Goal: Task Accomplishment & Management: Manage account settings

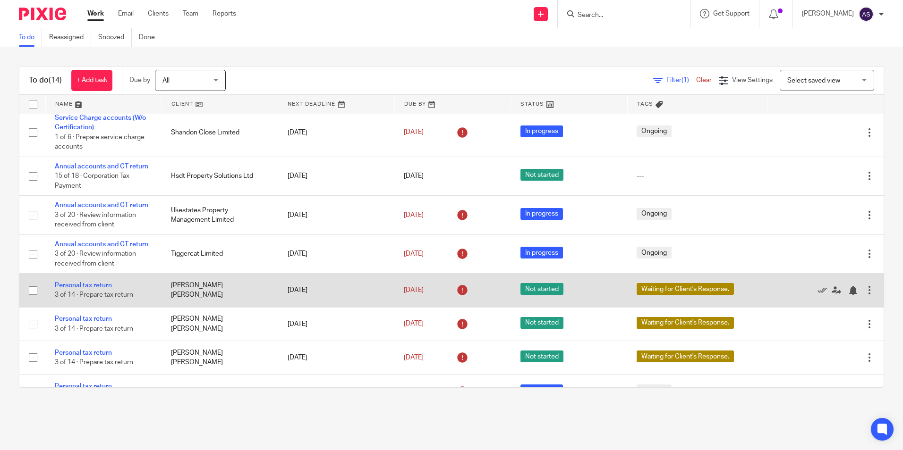
scroll to position [142, 0]
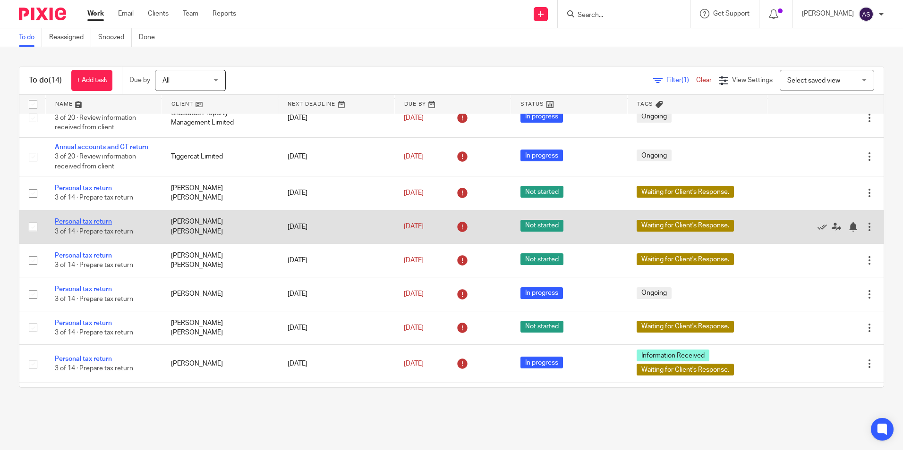
click at [87, 220] on link "Personal tax return" at bounding box center [83, 222] width 57 height 7
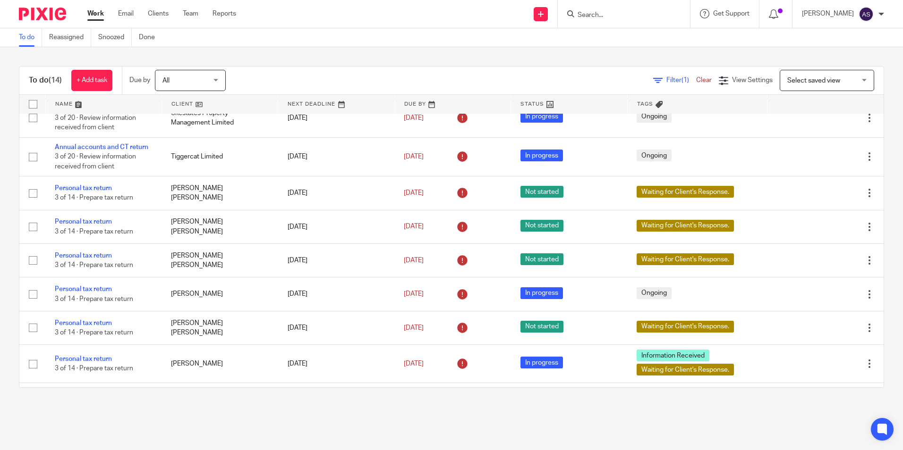
click at [465, 54] on div "To do (14) + Add task Due by All All Today Tomorrow This week Next week This mo…" at bounding box center [451, 227] width 903 height 360
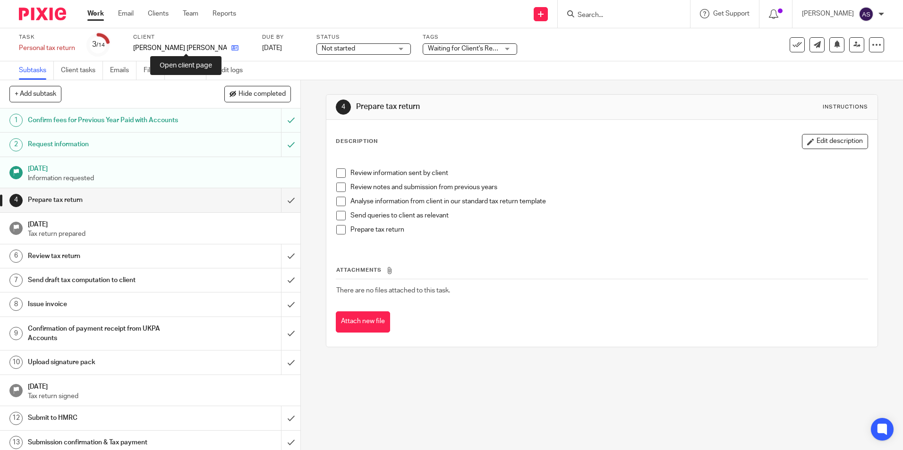
click at [231, 51] on icon at bounding box center [234, 47] width 7 height 7
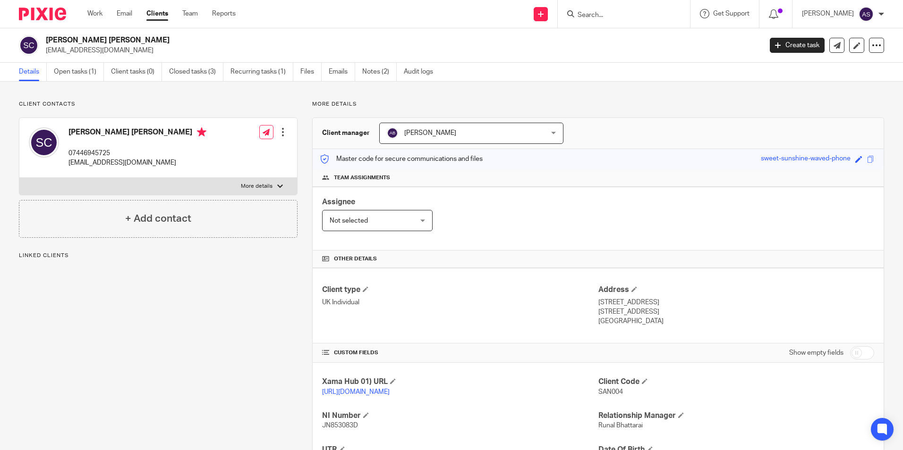
click at [163, 101] on p "Client contacts" at bounding box center [158, 105] width 279 height 8
click at [206, 73] on link "Closed tasks (3)" at bounding box center [196, 72] width 54 height 18
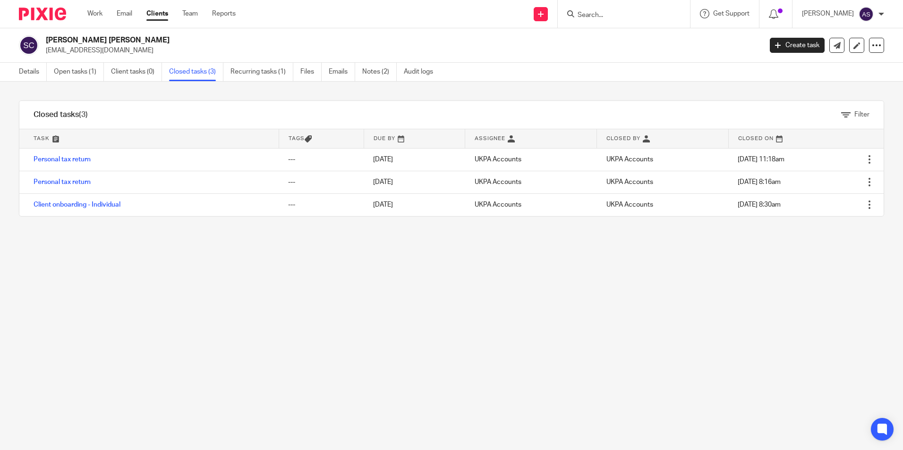
click at [279, 271] on div "Filter tasks Only show tasks matching all of these conditions 1 Task name Is Is…" at bounding box center [451, 266] width 903 height 369
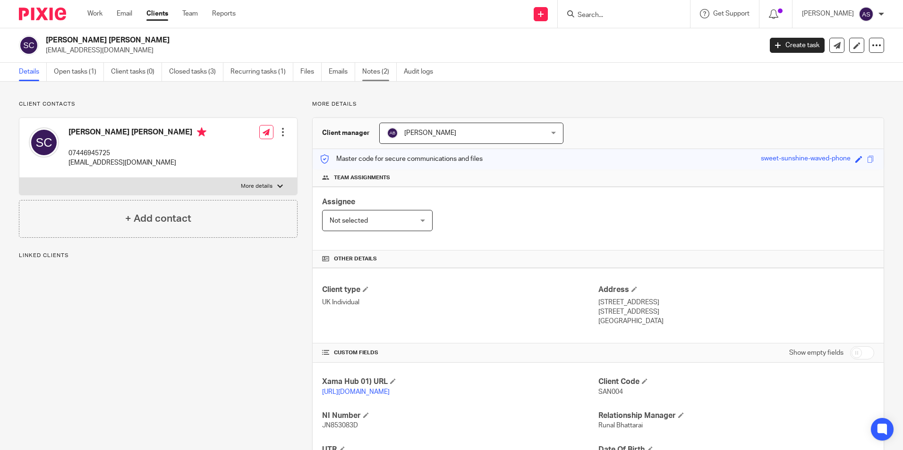
click at [375, 78] on link "Notes (2)" at bounding box center [379, 72] width 34 height 18
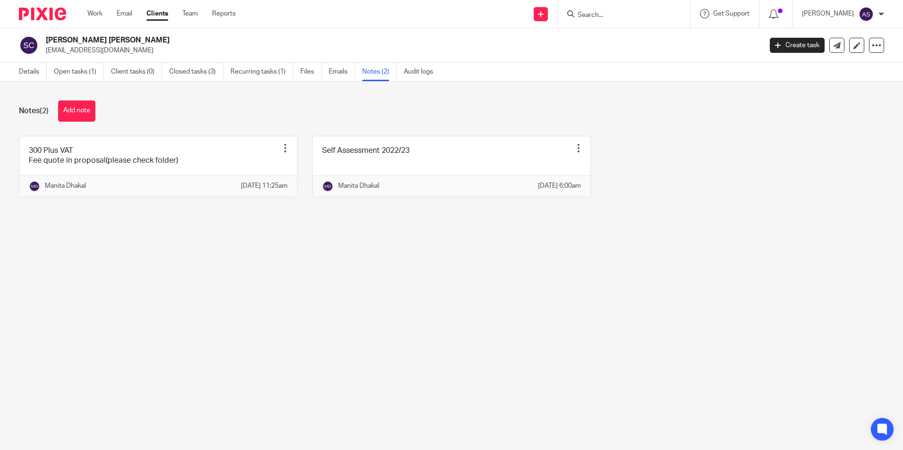
click at [162, 249] on main "[PERSON_NAME] [PERSON_NAME] [EMAIL_ADDRESS][DOMAIN_NAME] Create task Update fro…" at bounding box center [451, 225] width 903 height 450
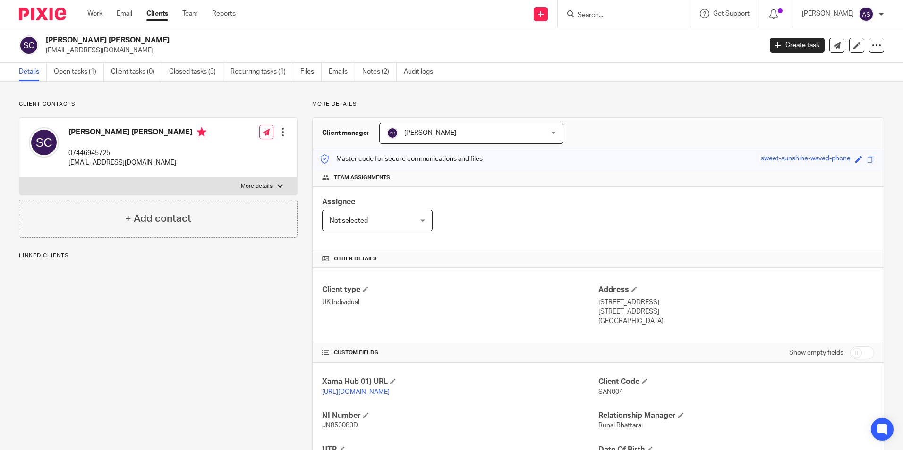
click at [205, 306] on div "Client contacts [PERSON_NAME] [PERSON_NAME] 07446945725 [EMAIL_ADDRESS][DOMAIN_…" at bounding box center [150, 324] width 293 height 447
click at [601, 20] on form at bounding box center [626, 14] width 101 height 12
click at [629, 23] on div at bounding box center [624, 14] width 132 height 28
click at [627, 17] on input "Search" at bounding box center [618, 15] width 85 height 8
click at [608, 17] on input "ge" at bounding box center [618, 15] width 85 height 8
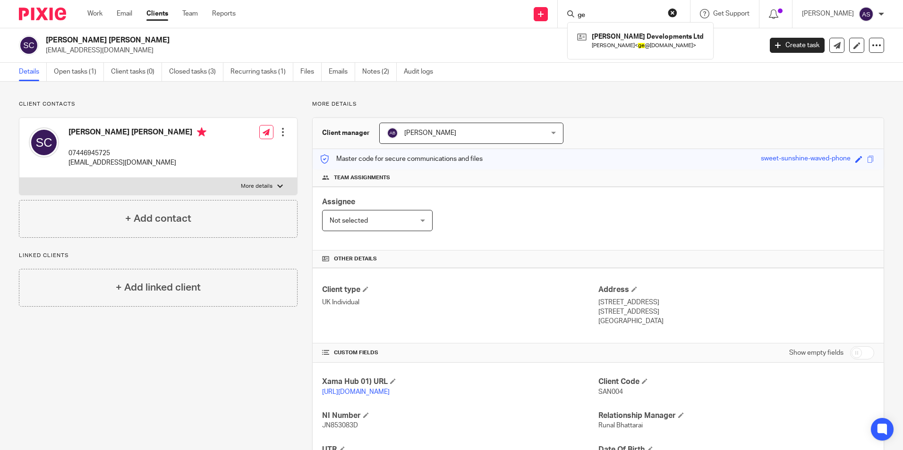
click at [608, 17] on input "ge" at bounding box center [618, 15] width 85 height 8
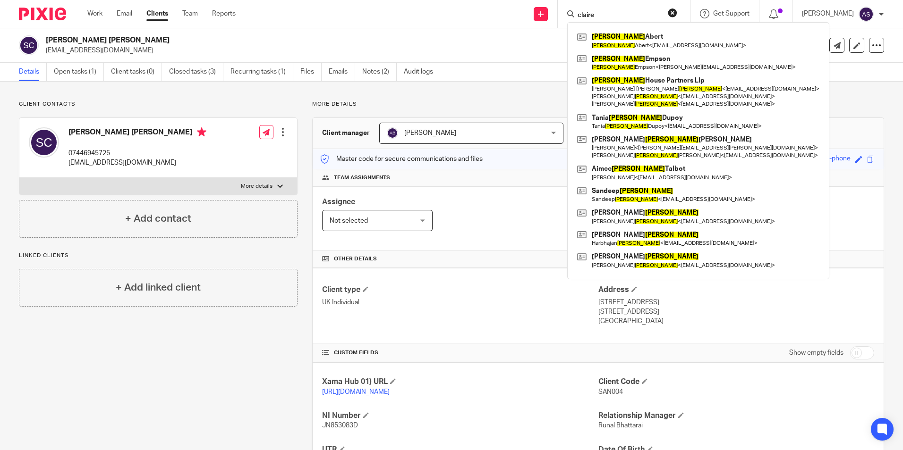
click at [630, 13] on input "claire" at bounding box center [618, 15] width 85 height 8
type input "claire"
click at [394, 281] on div "Client type UK Individual Address [STREET_ADDRESS] [STREET_ADDRESS] [GEOGRAPHIC…" at bounding box center [598, 306] width 571 height 76
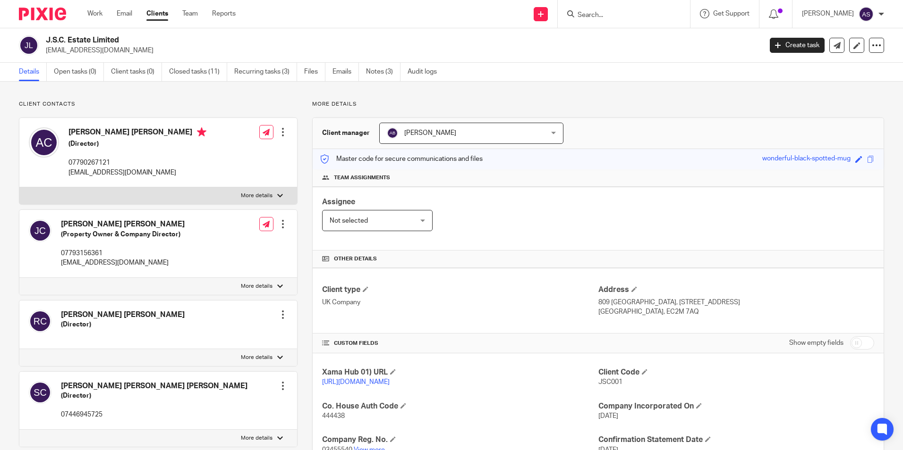
click at [601, 17] on input "Search" at bounding box center [618, 15] width 85 height 8
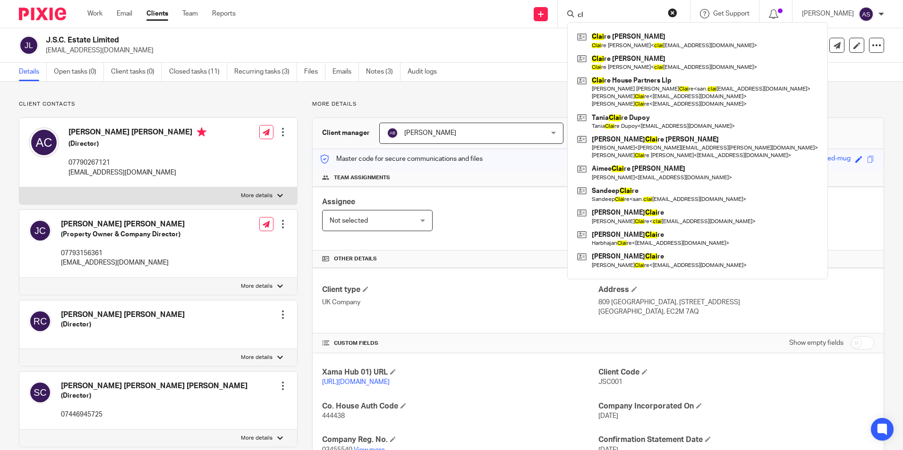
type input "c"
